Goal: Navigation & Orientation: Find specific page/section

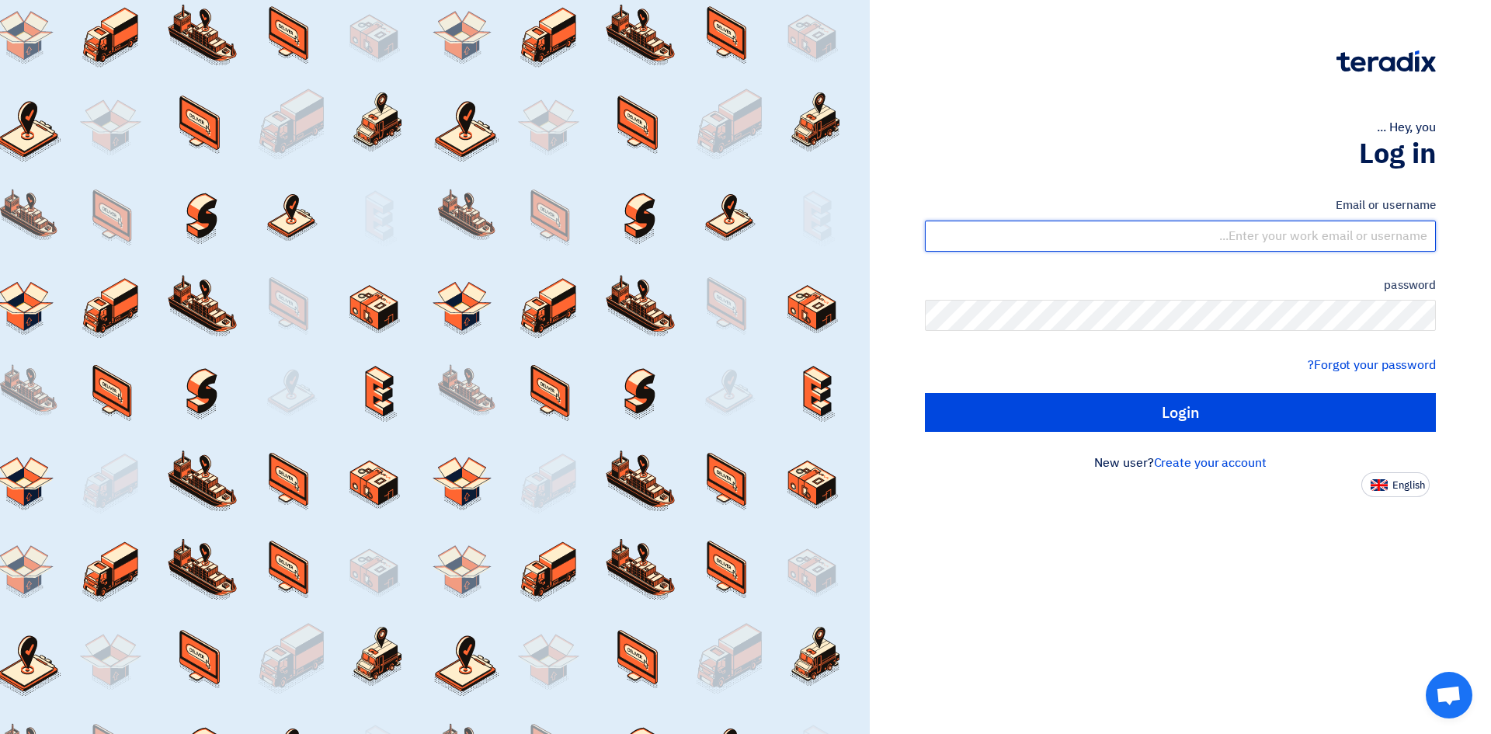
click at [1301, 224] on input "text" at bounding box center [1180, 236] width 511 height 31
type input "[PERSON_NAME][EMAIL_ADDRESS][DOMAIN_NAME]"
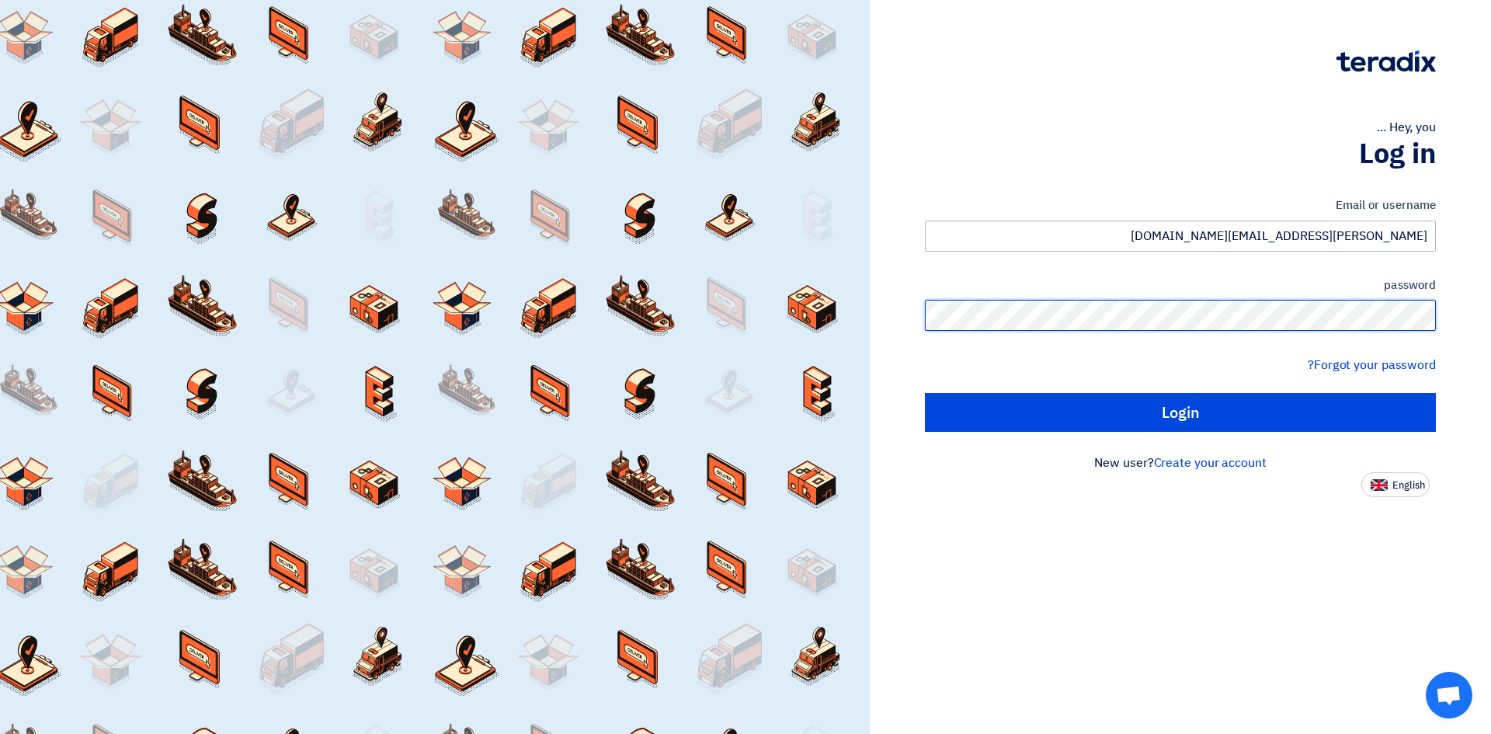
click at [925, 393] on input "Login" at bounding box center [1180, 412] width 511 height 39
type input "Sign in"
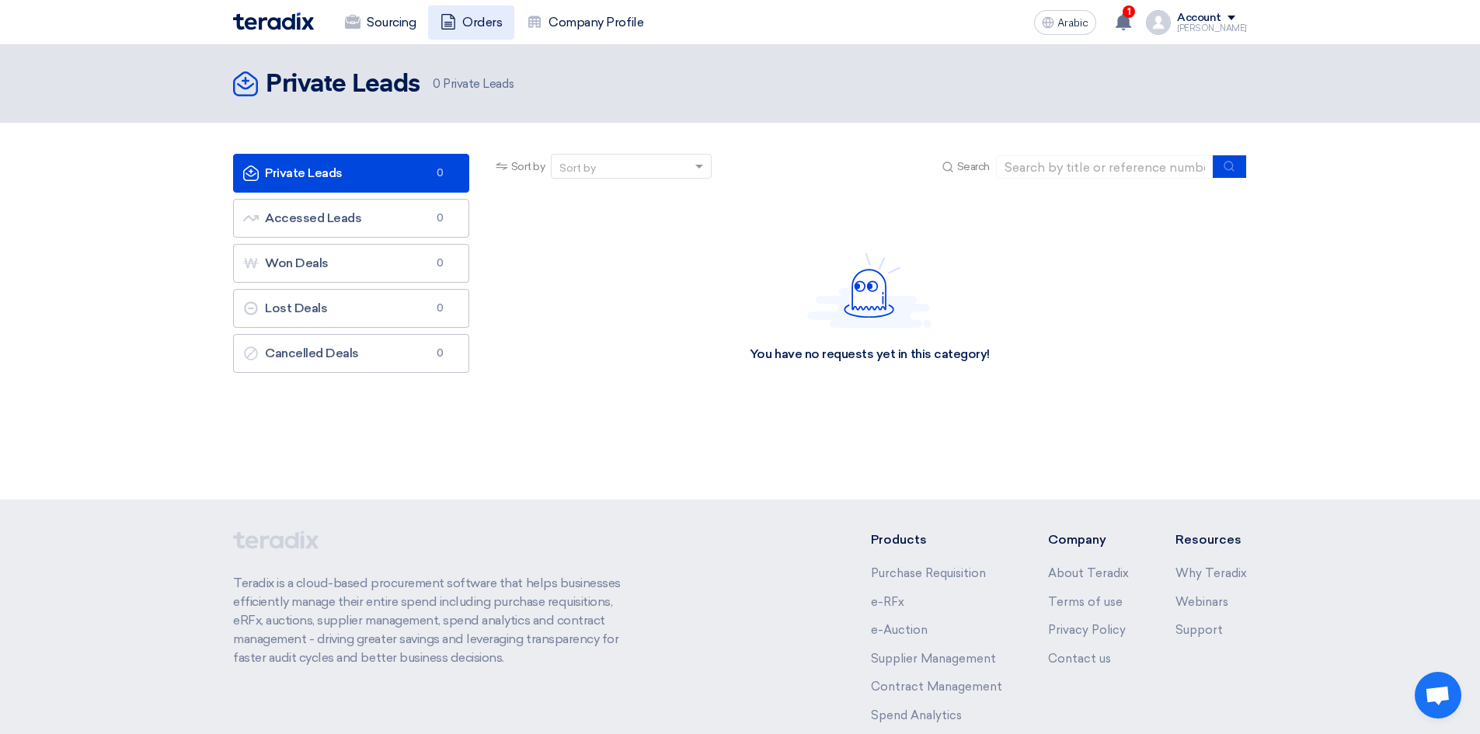
click at [476, 22] on font "Orders" at bounding box center [482, 22] width 40 height 15
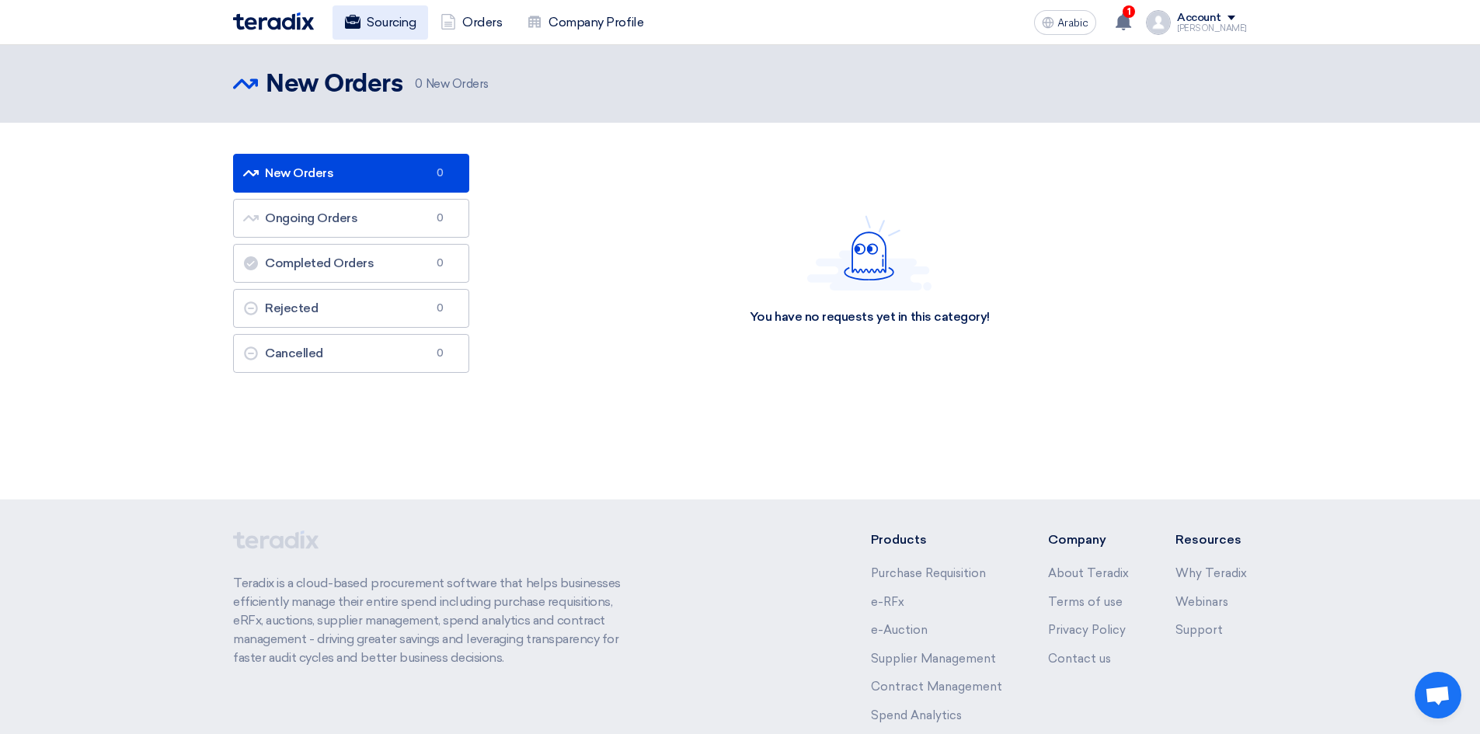
click at [396, 23] on font "Sourcing" at bounding box center [391, 22] width 49 height 15
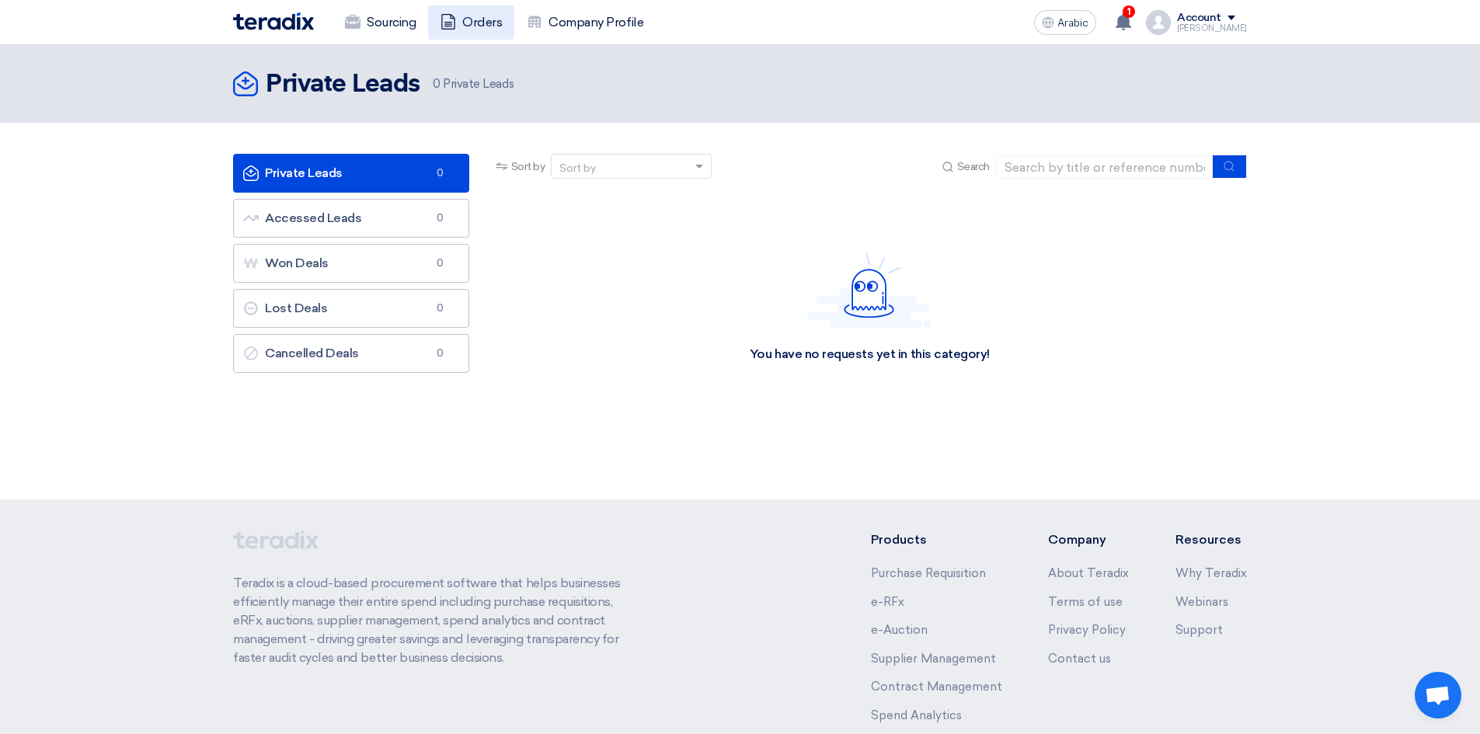
click at [491, 24] on font "Orders" at bounding box center [482, 22] width 40 height 15
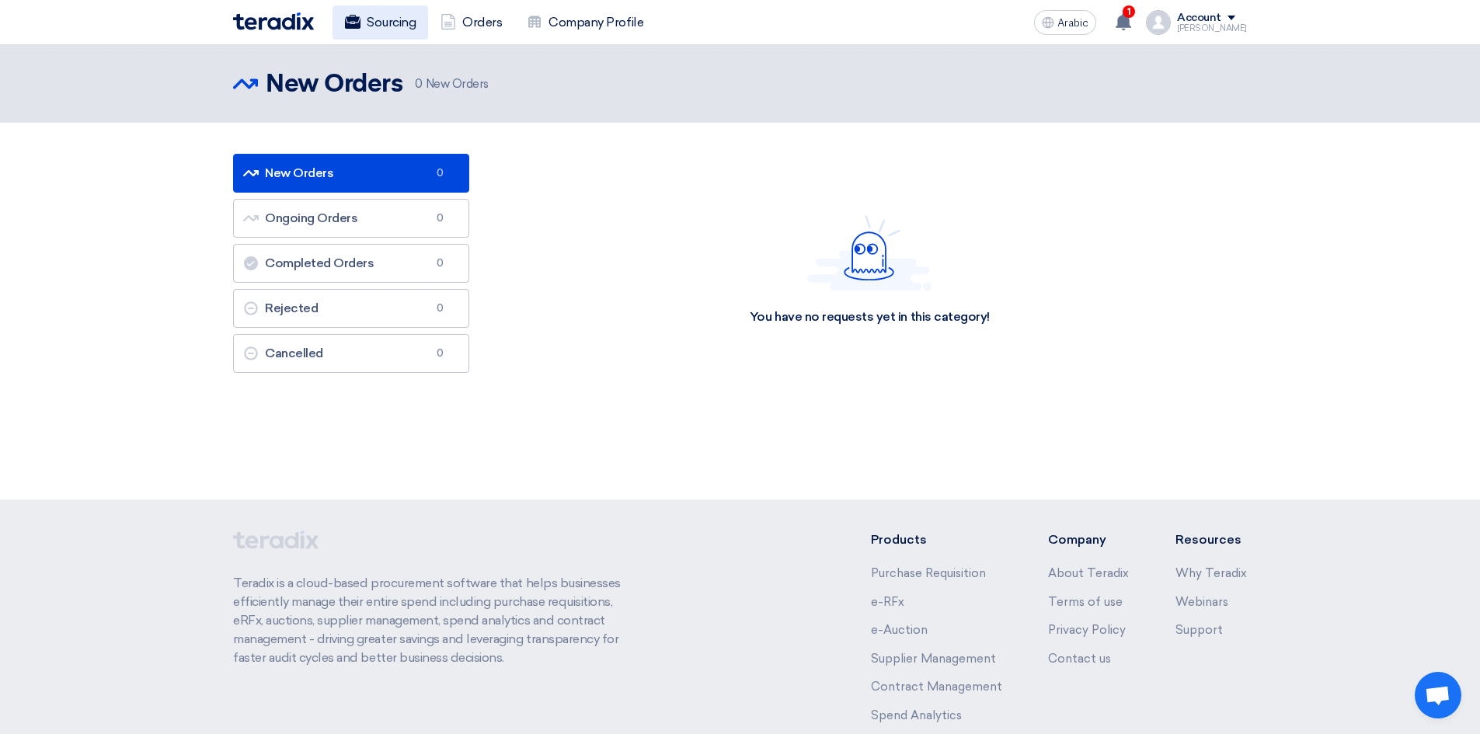
click at [399, 23] on font "Sourcing" at bounding box center [391, 22] width 49 height 15
